Goal: Complete application form: Complete application form

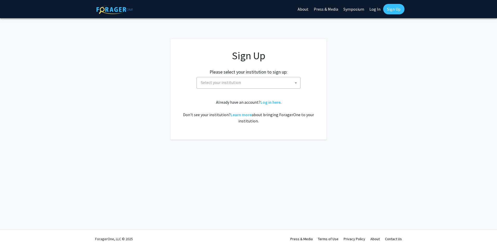
click at [277, 85] on span "Select your institution" at bounding box center [249, 82] width 101 height 11
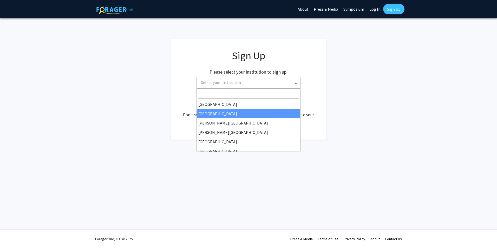
scroll to position [104, 0]
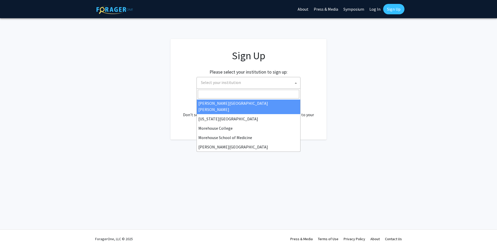
select select "1"
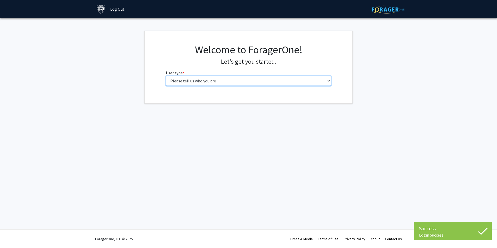
click at [266, 84] on select "Please tell us who you are Undergraduate Student Master's Student Doctoral Cand…" at bounding box center [248, 81] width 165 height 10
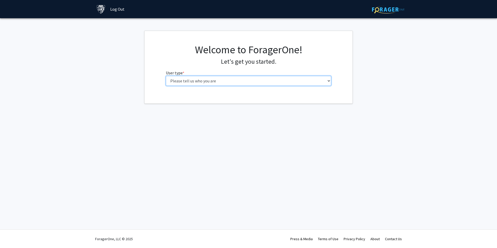
select select "2: masters"
click at [166, 76] on select "Please tell us who you are Undergraduate Student Master's Student Doctoral Cand…" at bounding box center [248, 81] width 165 height 10
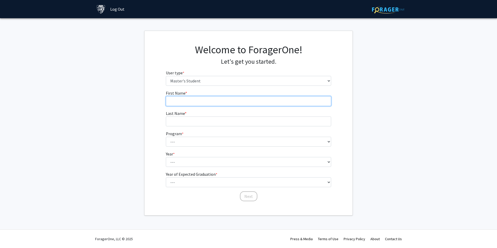
click at [225, 102] on input "First Name * required" at bounding box center [248, 101] width 165 height 10
type input "Angel"
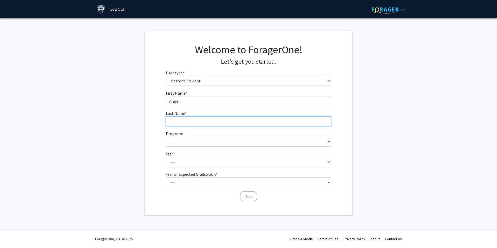
type input "Sterringer"
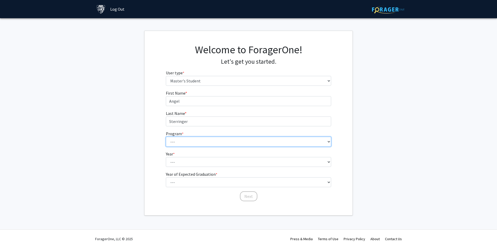
click at [196, 141] on select "--- Anatomy Education Applied and Computational Mathematics Applied Biomedical …" at bounding box center [248, 142] width 165 height 10
select select "55: 44"
click at [166, 137] on select "--- Anatomy Education Applied and Computational Mathematics Applied Biomedical …" at bounding box center [248, 142] width 165 height 10
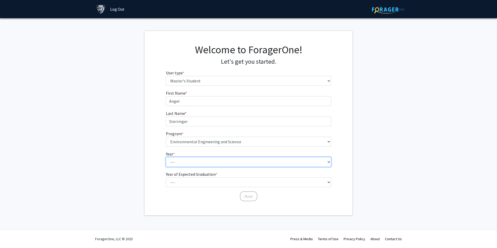
click at [226, 161] on select "--- First Year Second Year" at bounding box center [248, 162] width 165 height 10
select select "1: first_year"
click at [166, 157] on select "--- First Year Second Year" at bounding box center [248, 162] width 165 height 10
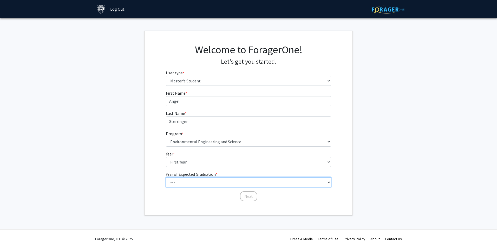
click at [216, 184] on select "--- 2025 2026 2027 2028 2029 2030 2031 2032 2033 2034" at bounding box center [248, 182] width 165 height 10
select select "4: 2028"
click at [166, 177] on select "--- 2025 2026 2027 2028 2029 2030 2031 2032 2033 2034" at bounding box center [248, 182] width 165 height 10
click at [222, 183] on select "--- 2025 2026 2027 2028 2029 2030 2031 2032 2033 2034" at bounding box center [248, 182] width 165 height 10
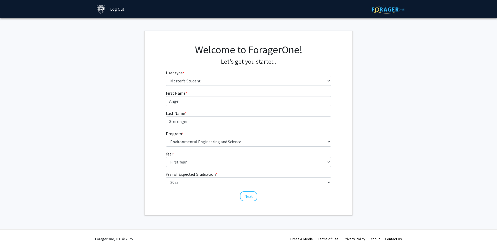
drag, startPoint x: 184, startPoint y: 199, endPoint x: 190, endPoint y: 195, distance: 7.8
click at [184, 198] on div "First Name * required Angel Last Name * required Sterringer Program * required …" at bounding box center [248, 146] width 173 height 112
click at [247, 194] on button "Next" at bounding box center [248, 196] width 17 height 10
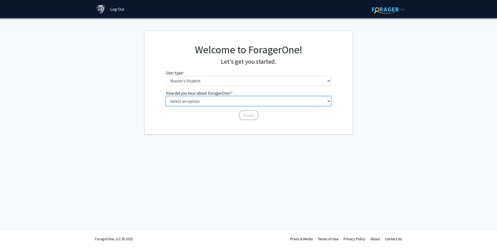
click at [210, 102] on select "Select an option Peer/student recommendation Faculty/staff recommendation Unive…" at bounding box center [248, 101] width 165 height 10
select select "3: university_website"
click at [166, 96] on select "Select an option Peer/student recommendation Faculty/staff recommendation Unive…" at bounding box center [248, 101] width 165 height 10
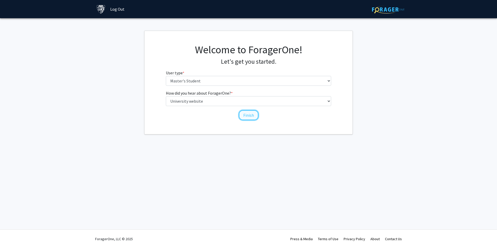
click at [248, 116] on button "Finish" at bounding box center [248, 115] width 19 height 10
